Goal: Task Accomplishment & Management: Complete application form

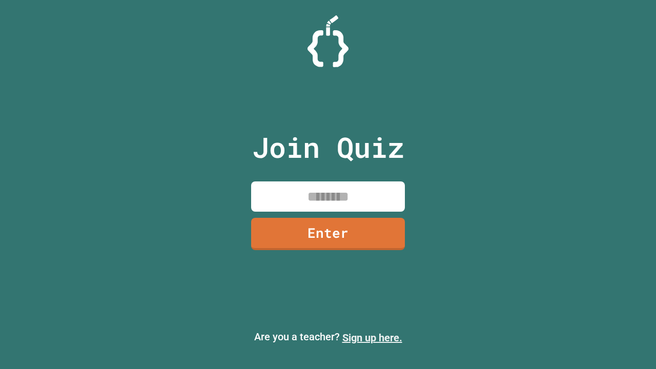
click at [372, 338] on link "Sign up here." at bounding box center [372, 337] width 60 height 12
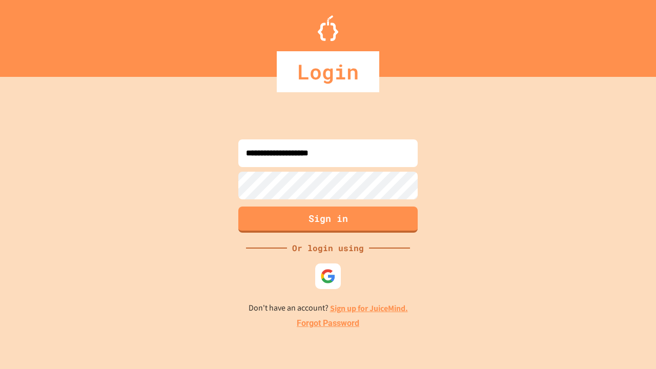
type input "**********"
